Goal: Contribute content: Contribute content

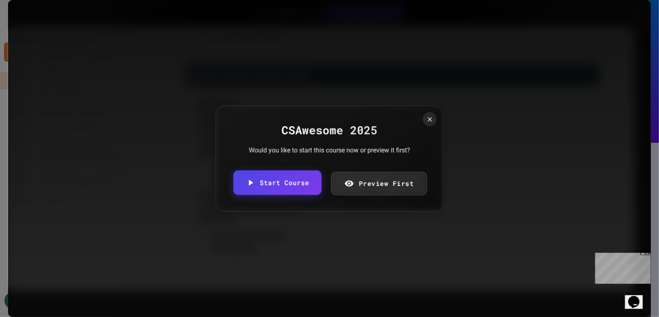
click at [300, 186] on link "Start Course" at bounding box center [277, 182] width 88 height 25
drag, startPoint x: 333, startPoint y: 170, endPoint x: 185, endPoint y: 176, distance: 148.4
drag, startPoint x: 332, startPoint y: 168, endPoint x: 247, endPoint y: 168, distance: 85.0
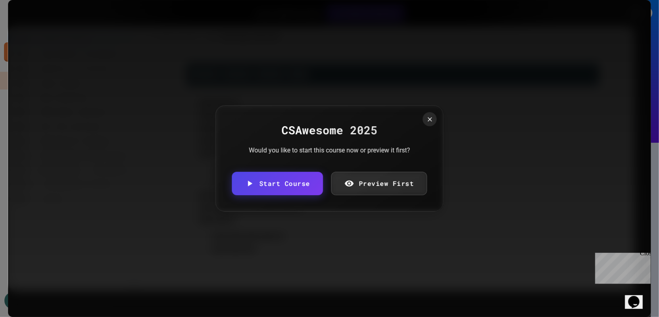
type input "**********"
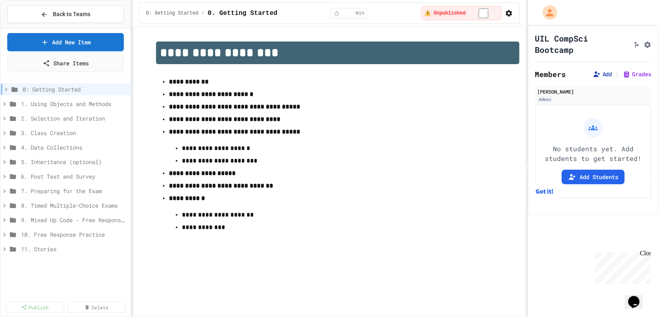
click at [599, 75] on icon at bounding box center [596, 74] width 8 height 8
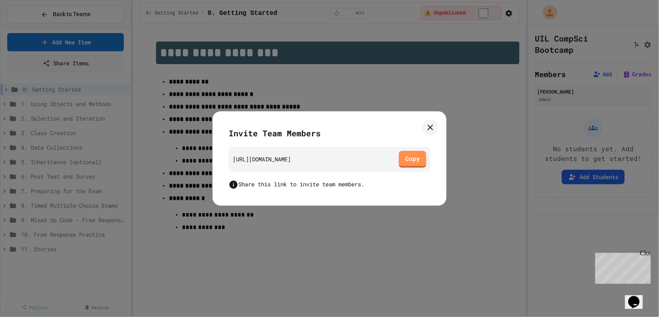
click at [429, 127] on icon at bounding box center [430, 128] width 10 height 10
